Goal: Information Seeking & Learning: Learn about a topic

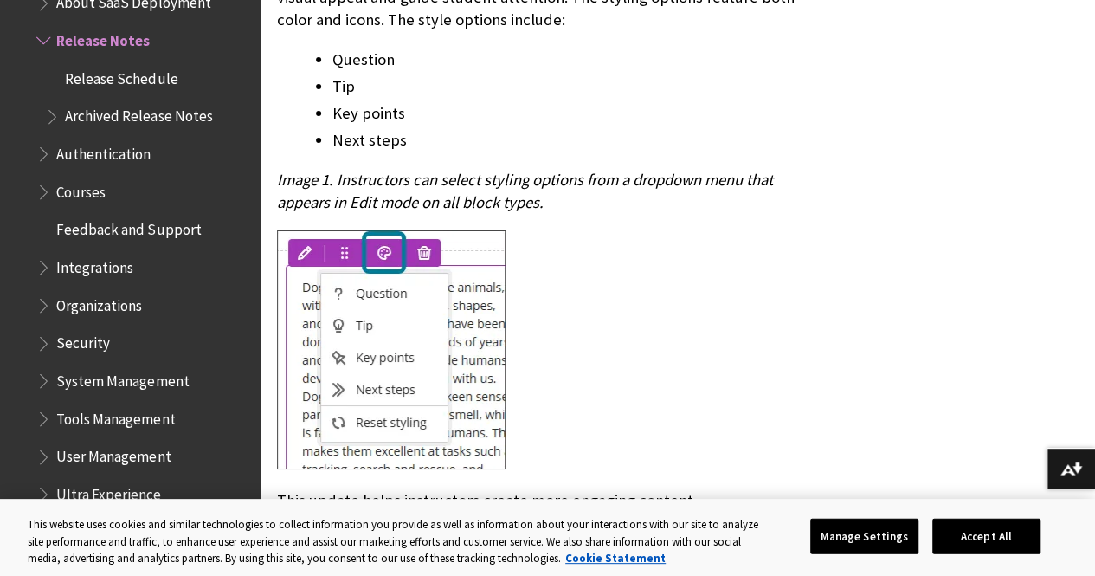
scroll to position [2959, 0]
click at [753, 199] on div "Instructional Design Enhance Documents with block styling options – 3900.125 Im…" at bounding box center [549, 468] width 545 height 1573
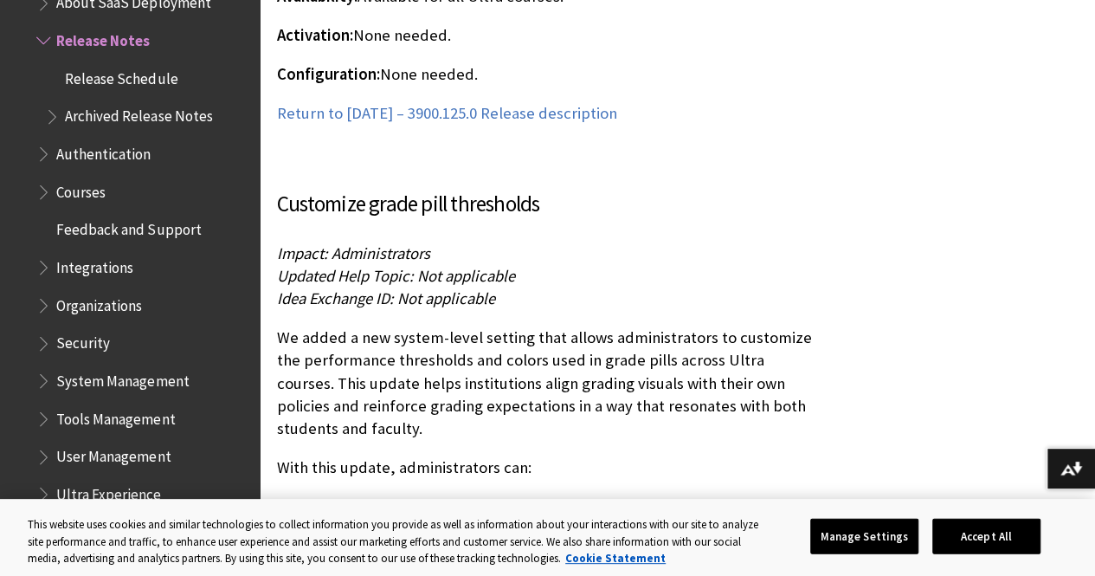
scroll to position [15065, 0]
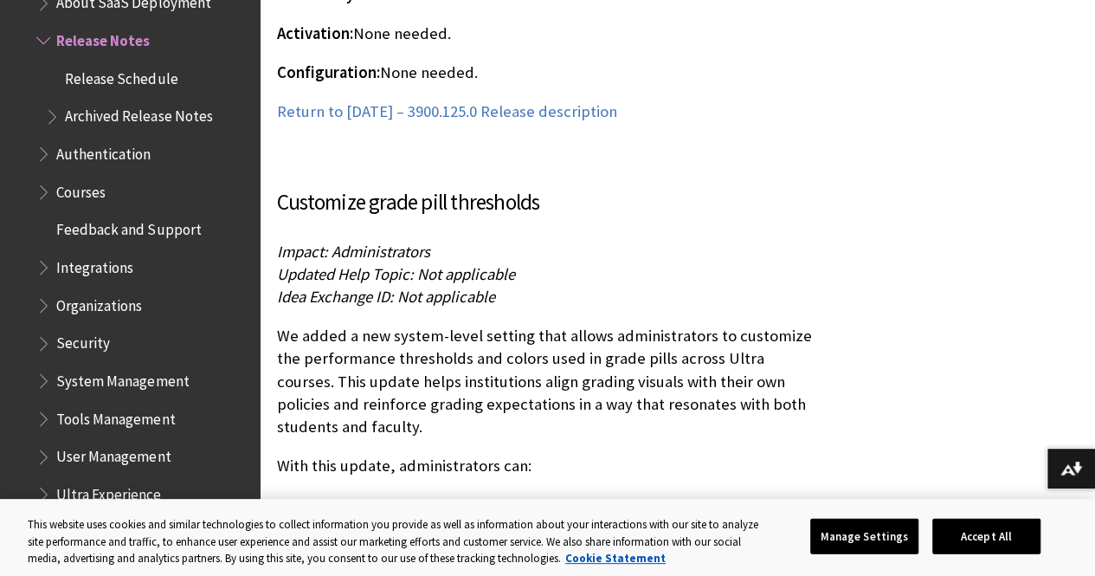
click at [92, 195] on span "Courses" at bounding box center [80, 189] width 49 height 23
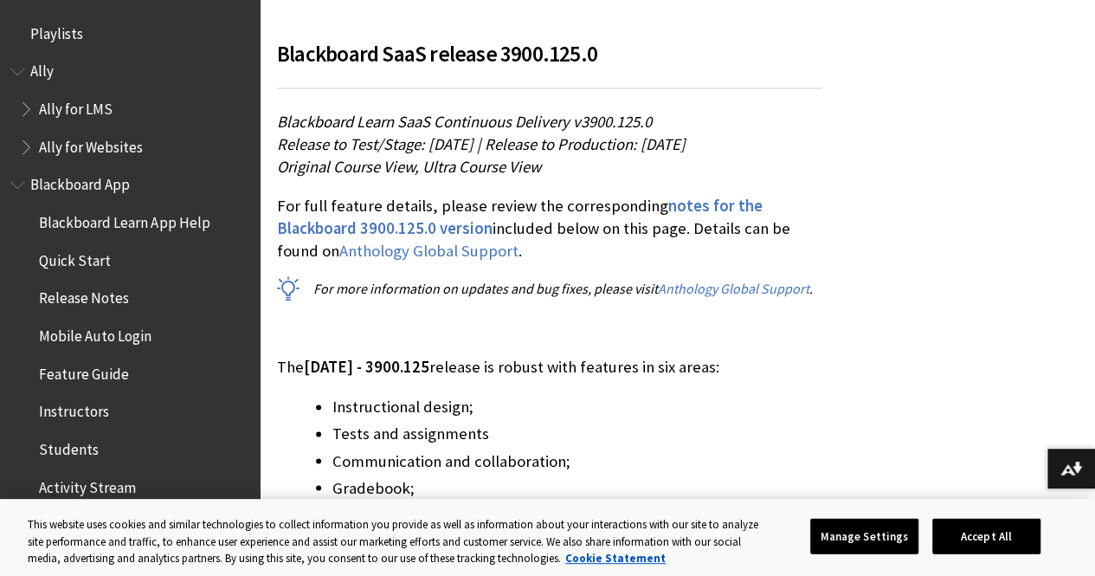
scroll to position [0, 0]
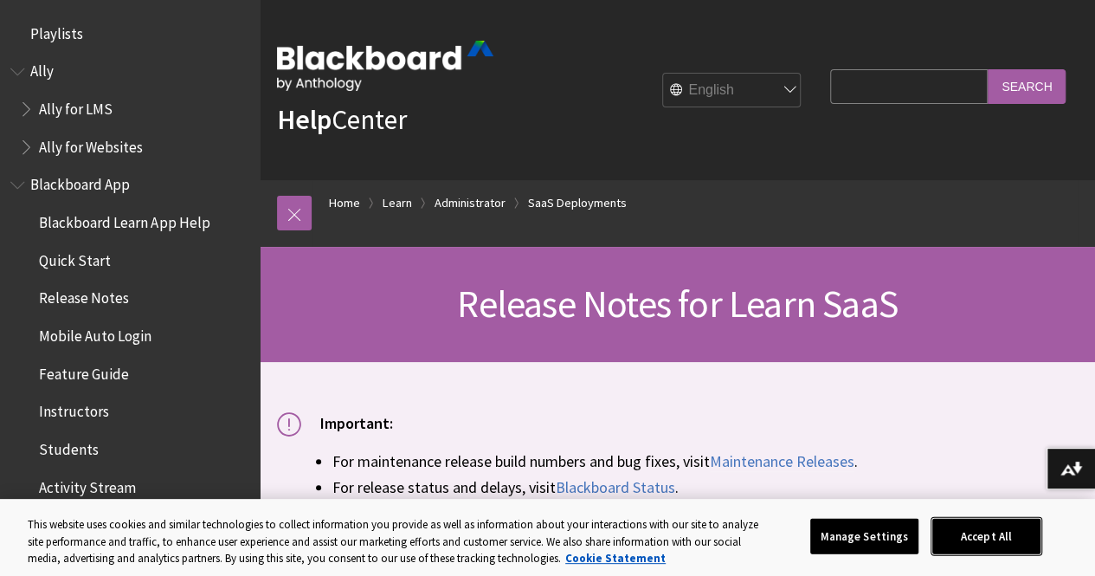
click at [1041, 534] on button "Accept All" at bounding box center [987, 536] width 108 height 36
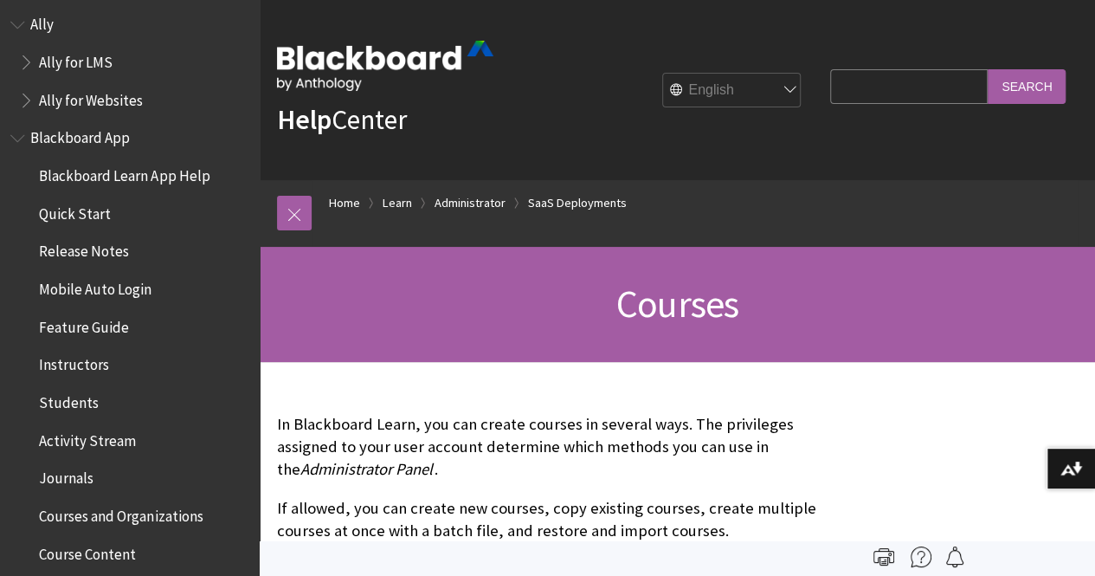
scroll to position [37, 0]
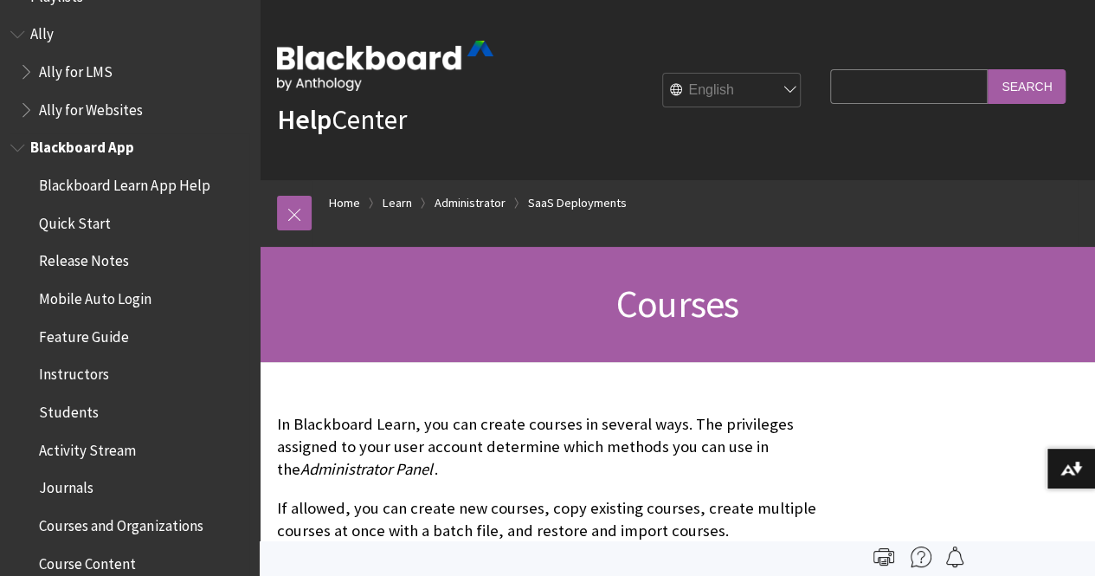
click at [45, 373] on span "Instructors" at bounding box center [74, 371] width 70 height 23
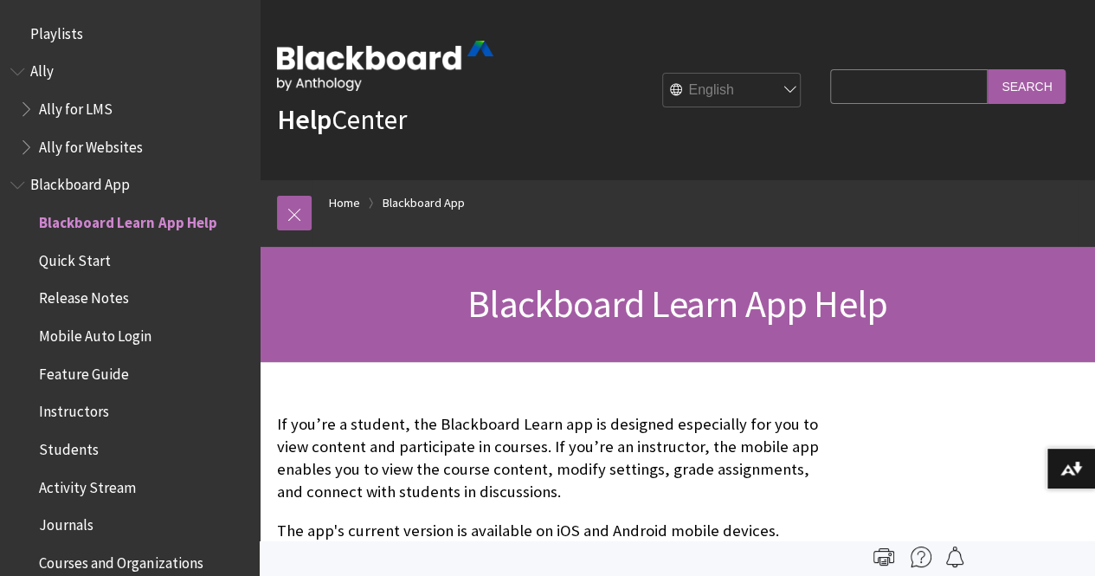
scroll to position [182, 0]
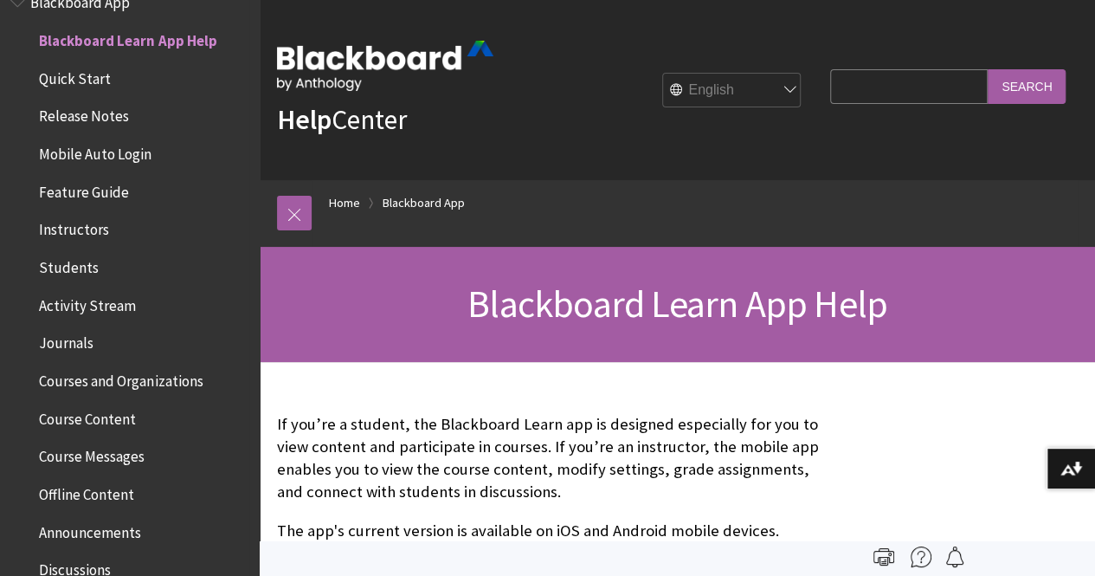
click at [69, 228] on span "Instructors" at bounding box center [74, 227] width 70 height 23
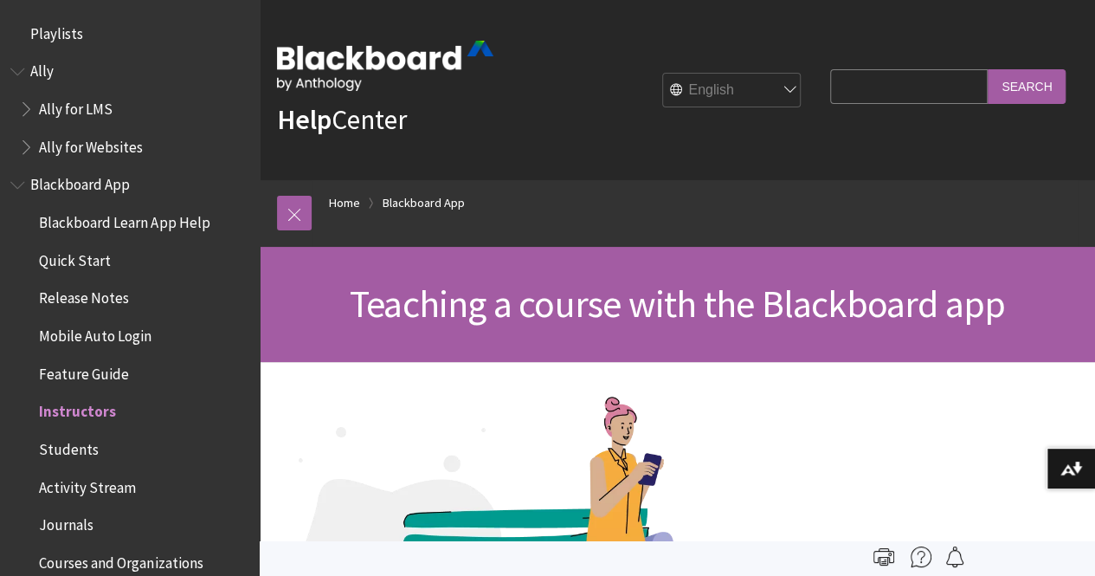
scroll to position [371, 0]
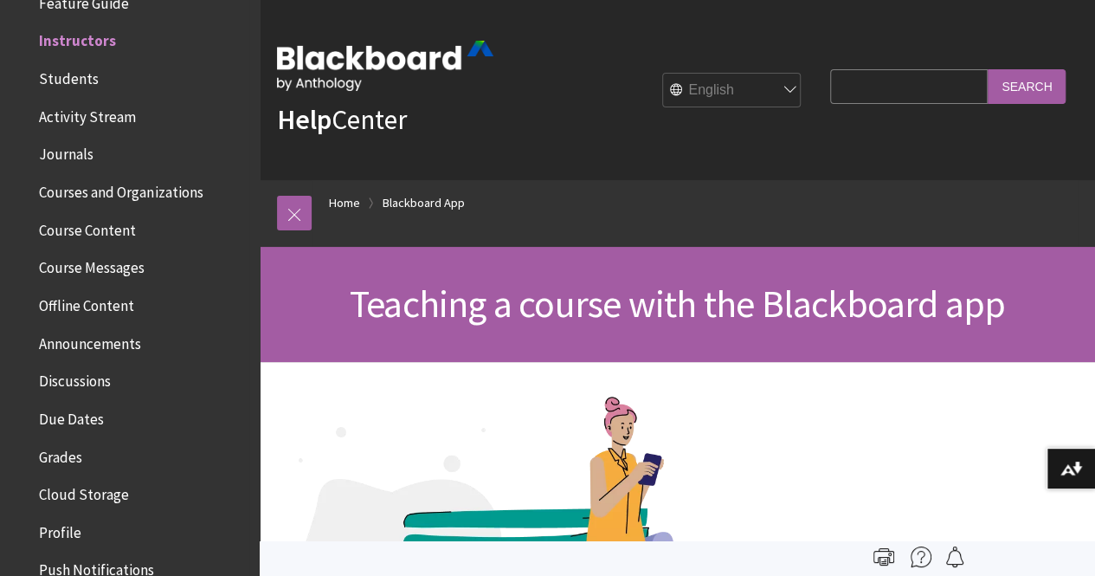
click at [66, 417] on span "Due Dates" at bounding box center [71, 415] width 65 height 23
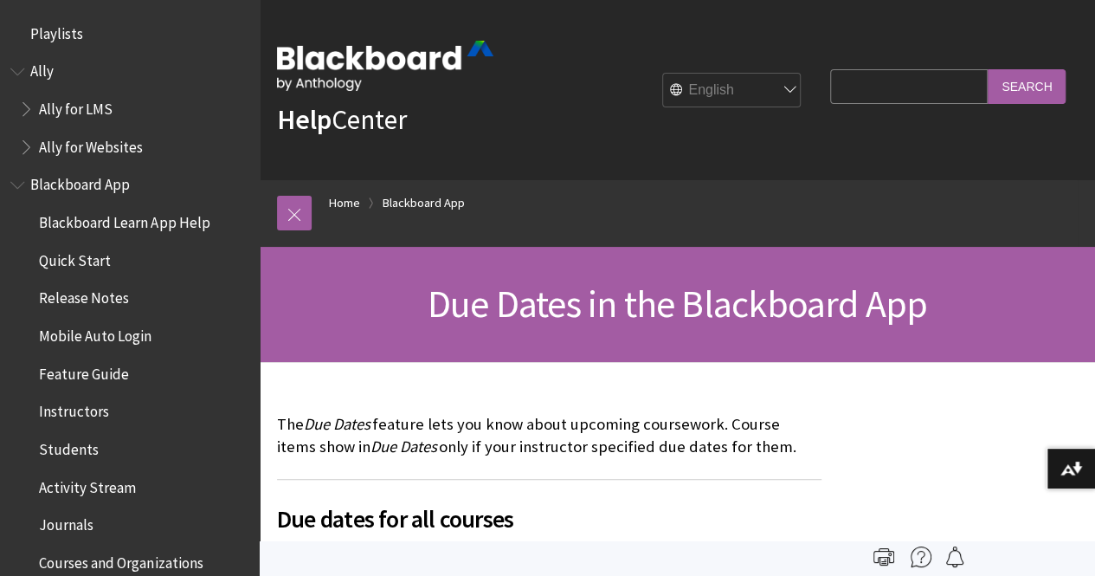
scroll to position [749, 0]
